Goal: Navigation & Orientation: Find specific page/section

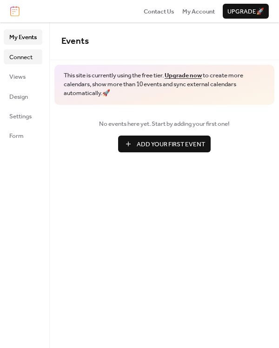
click at [22, 55] on span "Connect" at bounding box center [20, 57] width 23 height 9
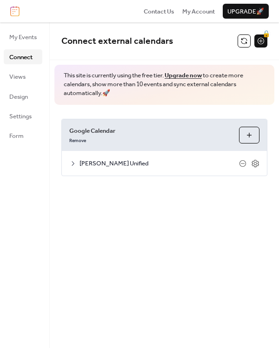
click at [75, 165] on icon at bounding box center [72, 163] width 7 height 7
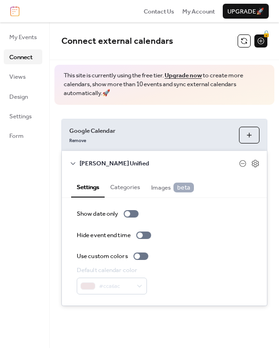
click at [75, 165] on icon at bounding box center [72, 163] width 7 height 7
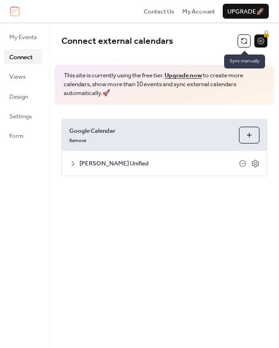
click at [245, 40] on button at bounding box center [244, 40] width 13 height 13
